Goal: Task Accomplishment & Management: Use online tool/utility

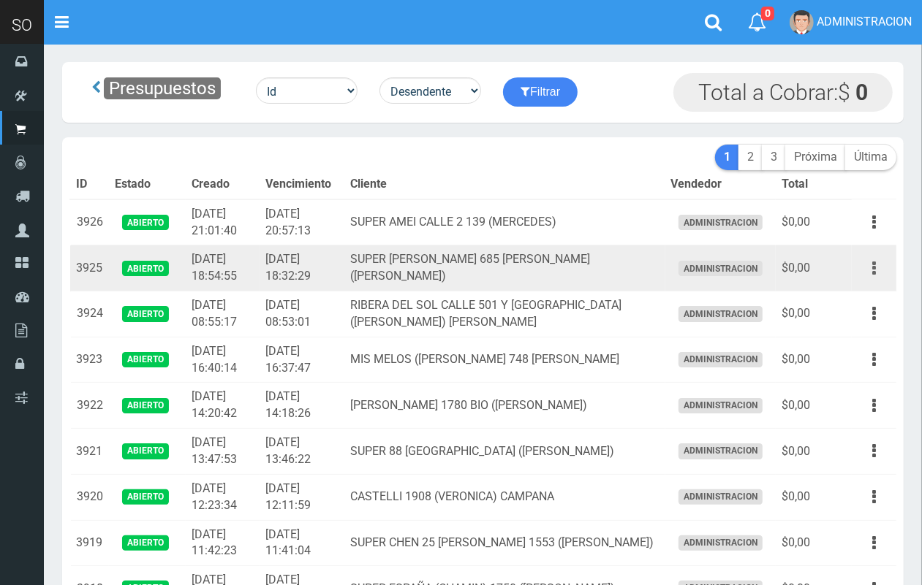
click at [873, 269] on icon "button" at bounding box center [874, 269] width 4 height 26
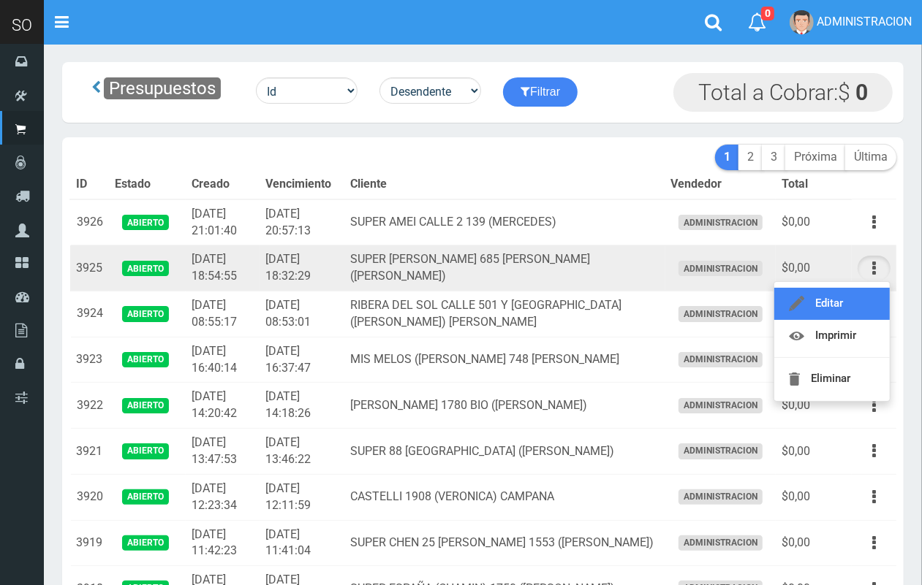
click at [848, 308] on link "Editar" at bounding box center [831, 304] width 115 height 32
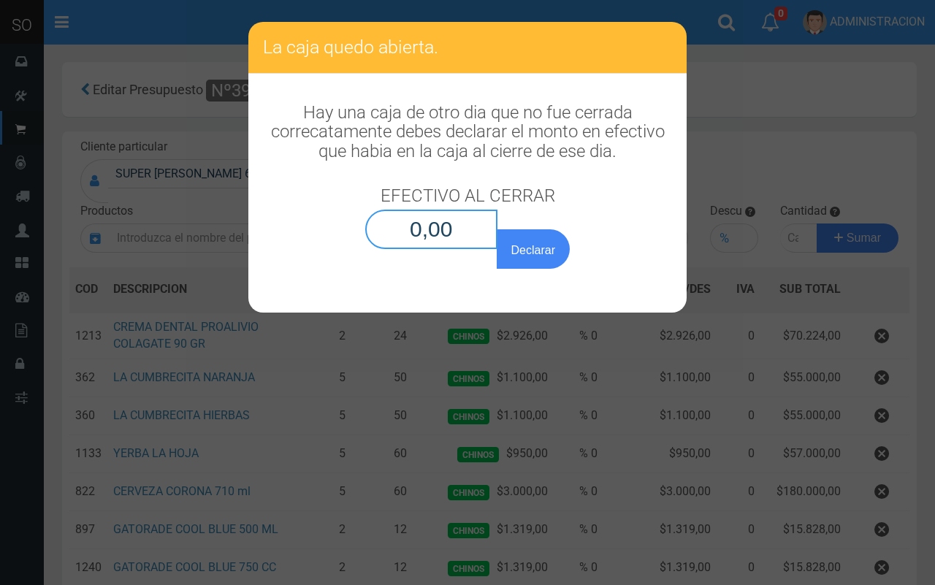
click at [453, 245] on input "0,00" at bounding box center [431, 229] width 132 height 39
type input "0,01"
click at [497, 229] on button "Declarar" at bounding box center [533, 248] width 73 height 39
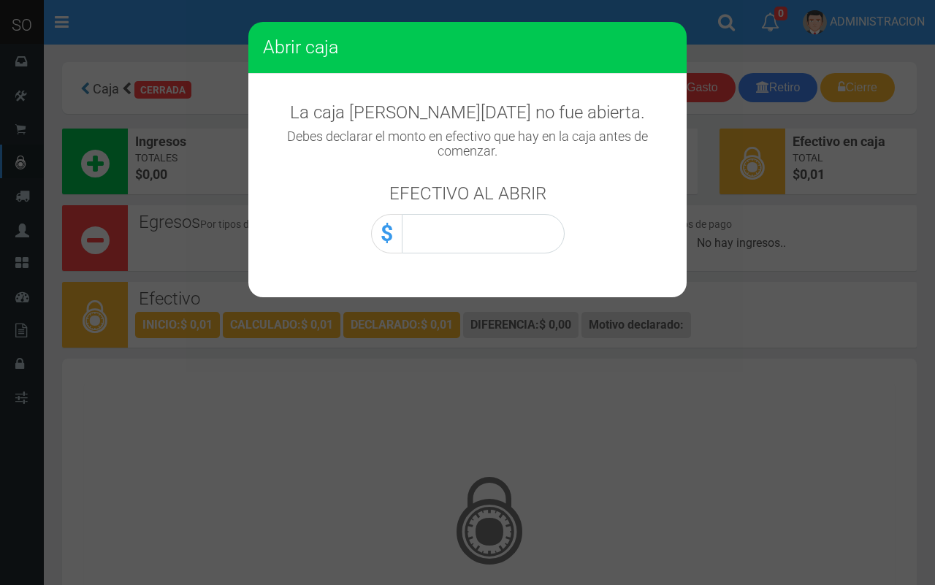
drag, startPoint x: 505, startPoint y: 257, endPoint x: 514, endPoint y: 235, distance: 23.6
click at [505, 251] on div "La caja de hoy no fue abierta. Debes declarar el monto en efectivo que hay en l…" at bounding box center [467, 171] width 438 height 194
click at [514, 235] on input "0,00" at bounding box center [483, 233] width 163 height 39
type input "0,01"
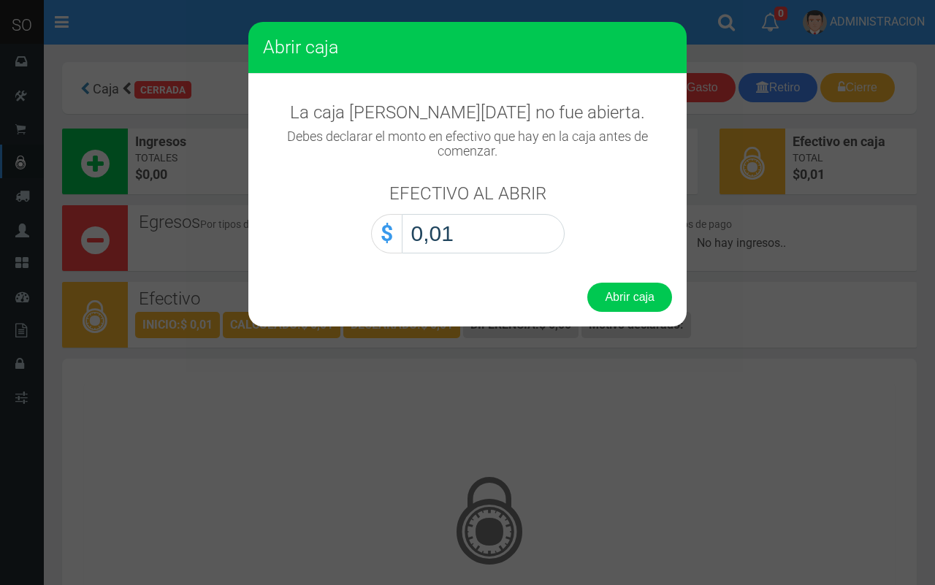
click at [588, 283] on button "Abrir caja" at bounding box center [630, 297] width 85 height 29
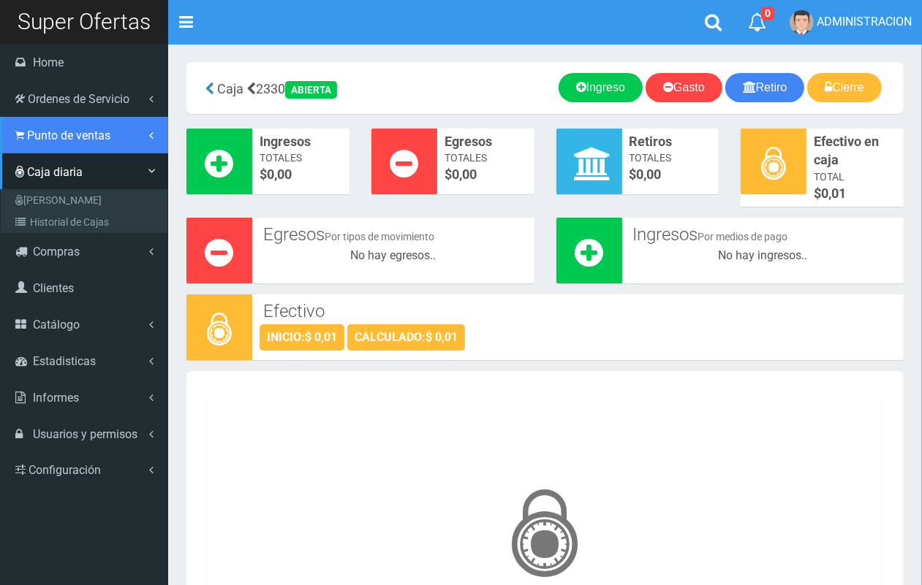
click at [42, 136] on span "Punto de ventas" at bounding box center [68, 136] width 83 height 14
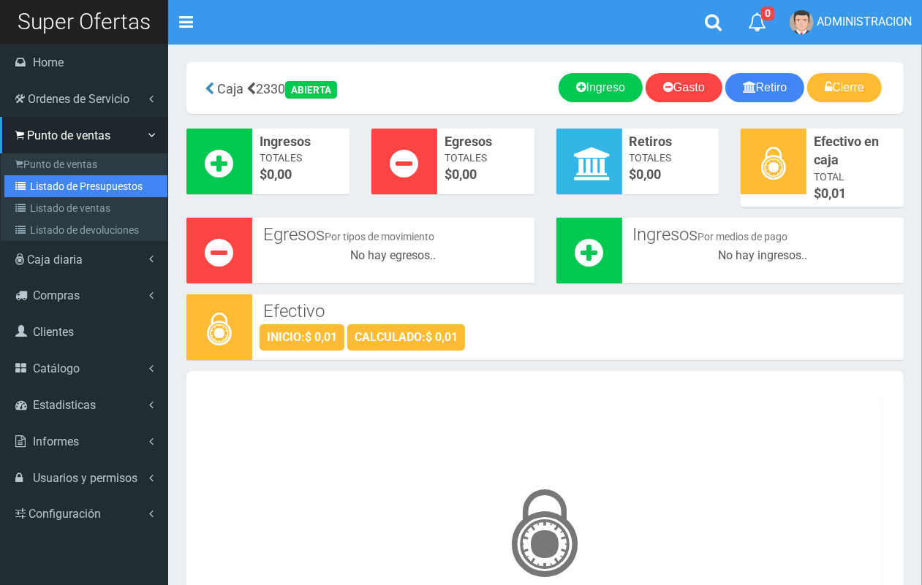
click at [74, 184] on link "Listado de Presupuestos" at bounding box center [85, 186] width 163 height 22
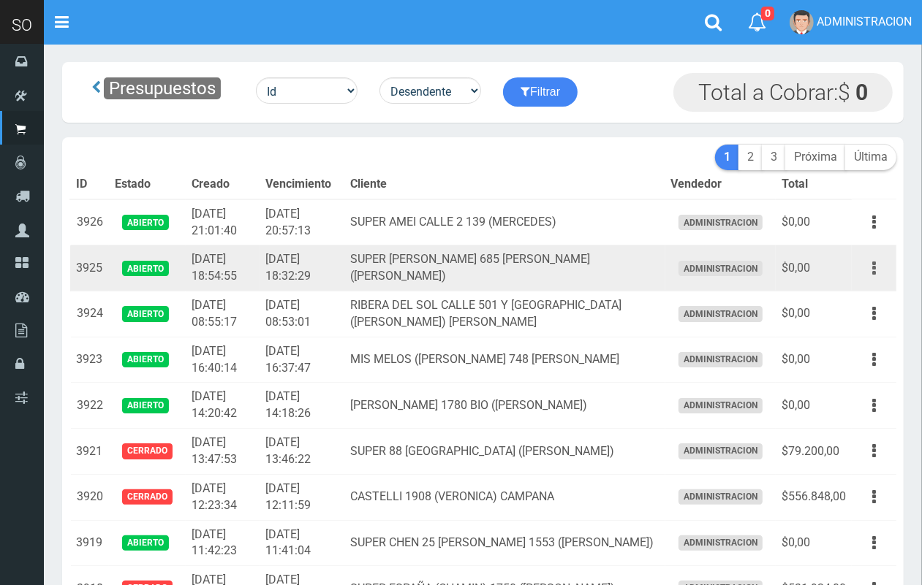
click at [873, 268] on icon "button" at bounding box center [874, 269] width 4 height 26
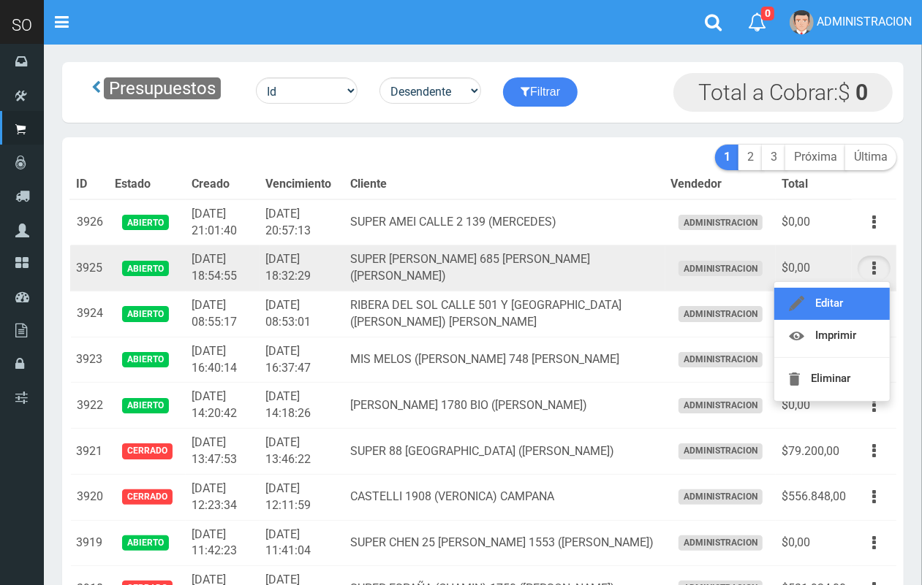
click at [849, 303] on link "Editar" at bounding box center [831, 304] width 115 height 32
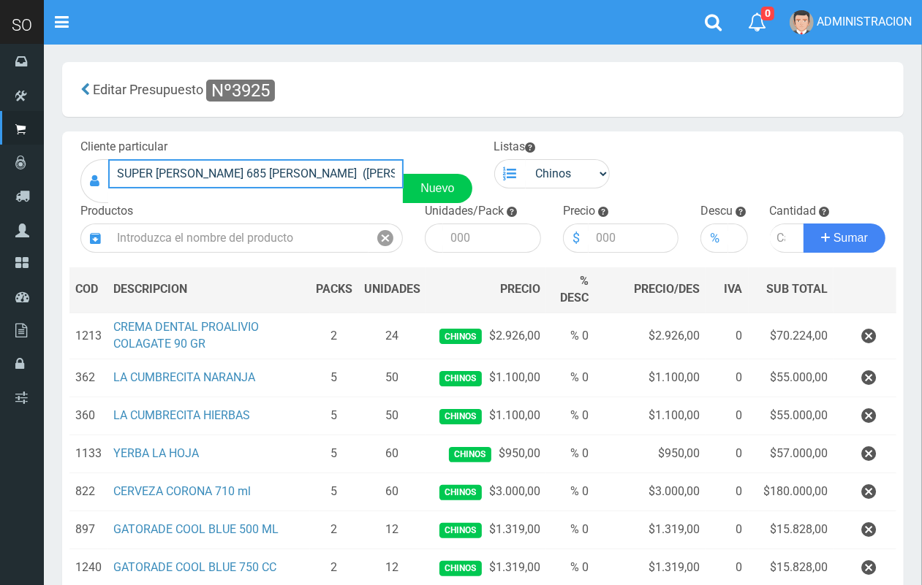
drag, startPoint x: 191, startPoint y: 172, endPoint x: 113, endPoint y: 170, distance: 77.5
click at [113, 170] on input "SUPER [PERSON_NAME] 685 [PERSON_NAME] ([PERSON_NAME])" at bounding box center [255, 173] width 295 height 29
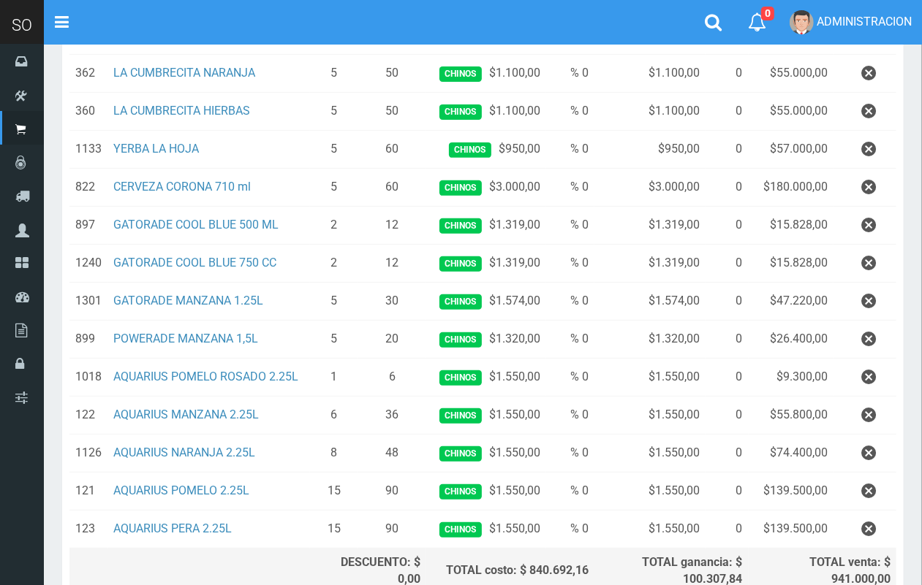
scroll to position [447, 0]
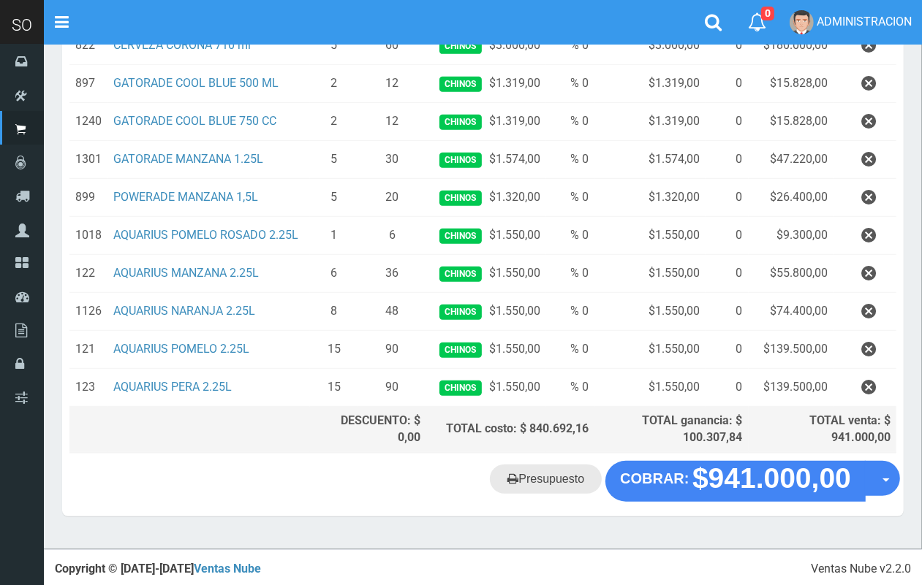
click at [541, 476] on link "Presupuesto" at bounding box center [546, 479] width 112 height 29
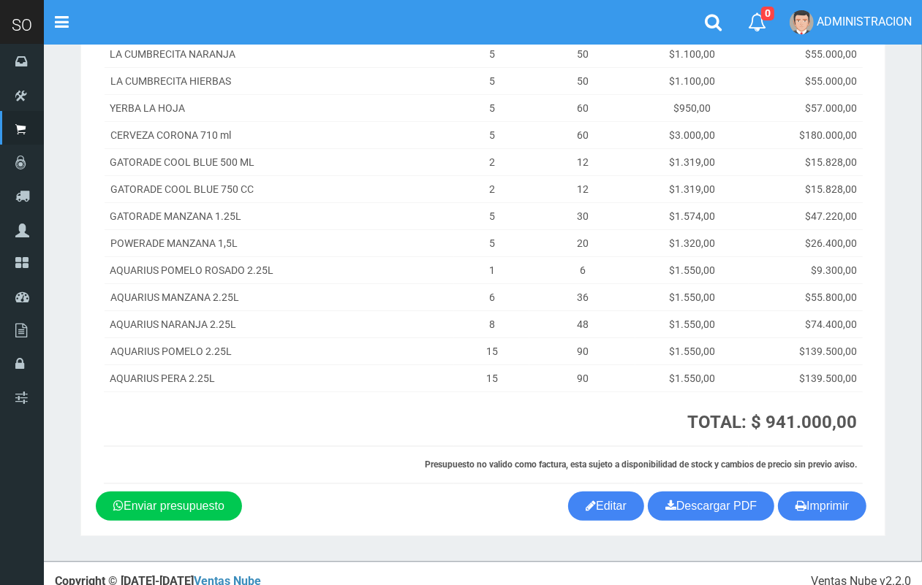
scroll to position [246, 0]
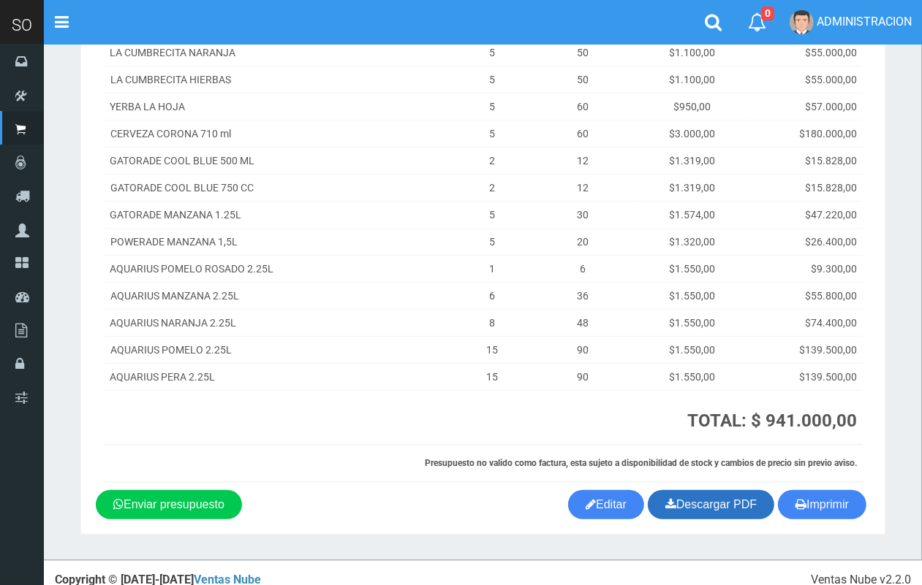
click at [717, 494] on link "Descargar PDF" at bounding box center [710, 504] width 126 height 29
